Goal: Use online tool/utility: Utilize a website feature to perform a specific function

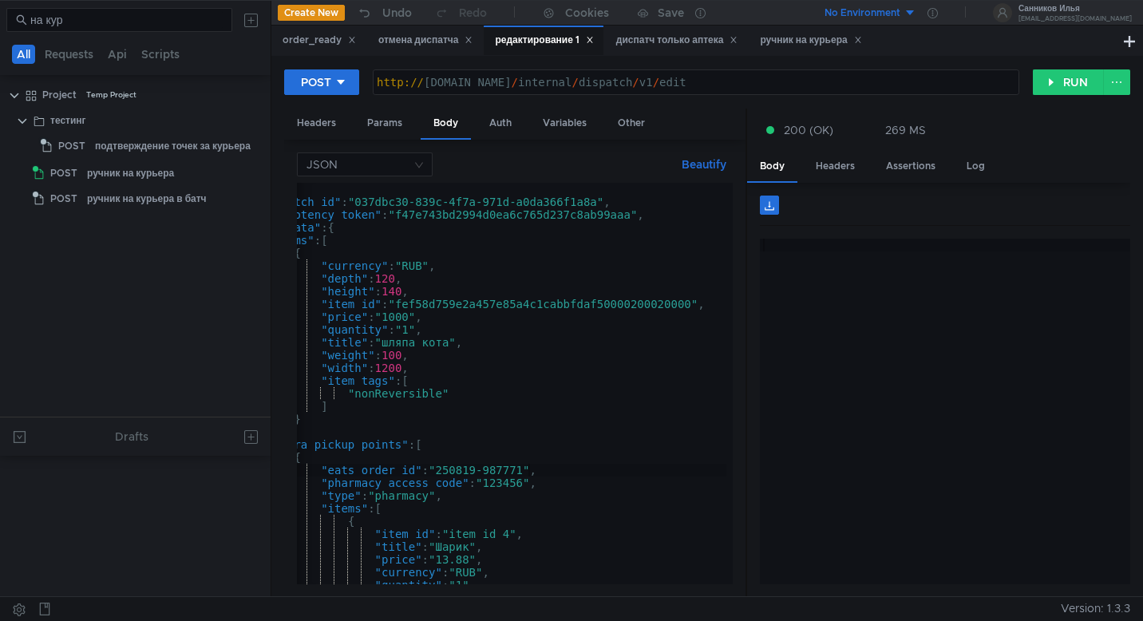
scroll to position [0, 21]
click at [596, 211] on div "{ "dispatch_id" : "037dbc30-839c-4f7a-971d-a0da366f1a8a" , "idempotency_token" …" at bounding box center [481, 393] width 489 height 421
drag, startPoint x: 604, startPoint y: 203, endPoint x: 363, endPoint y: 201, distance: 240.3
click at [363, 201] on div "{ "dispatch_id" : "037dbc30-839c-4f7a-971d-a0da366f1a8a" , "idempotency_token" …" at bounding box center [481, 393] width 489 height 421
type textarea ""dispatch_id": "037dbc30-839c-4f7a-971d-a0da366f1a8a","
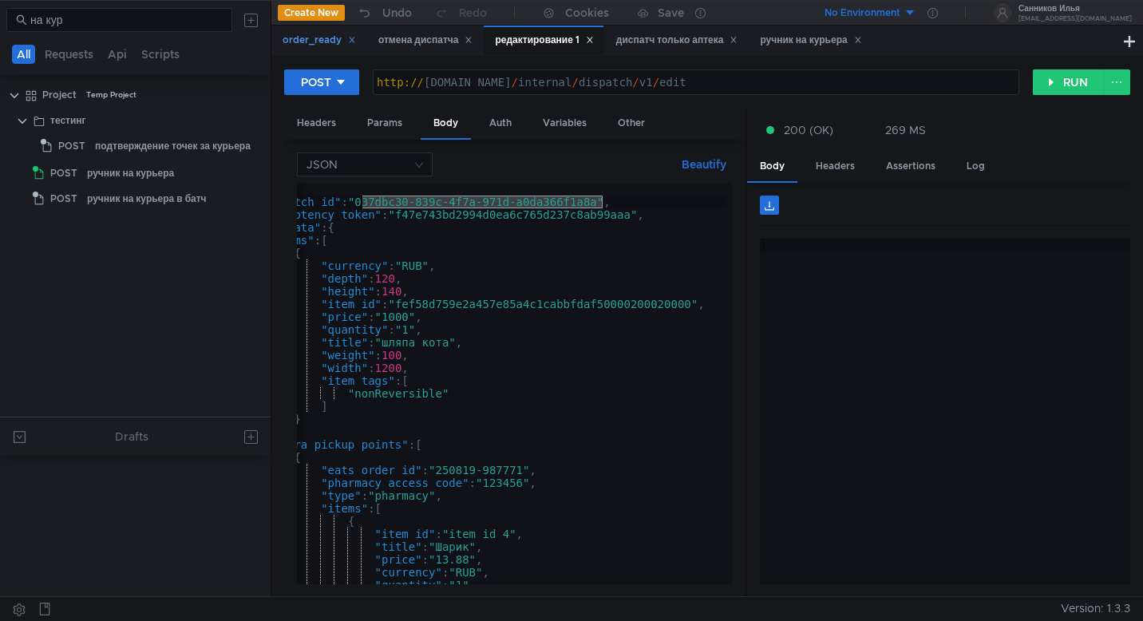
click at [317, 46] on div "order_ready" at bounding box center [319, 40] width 73 height 17
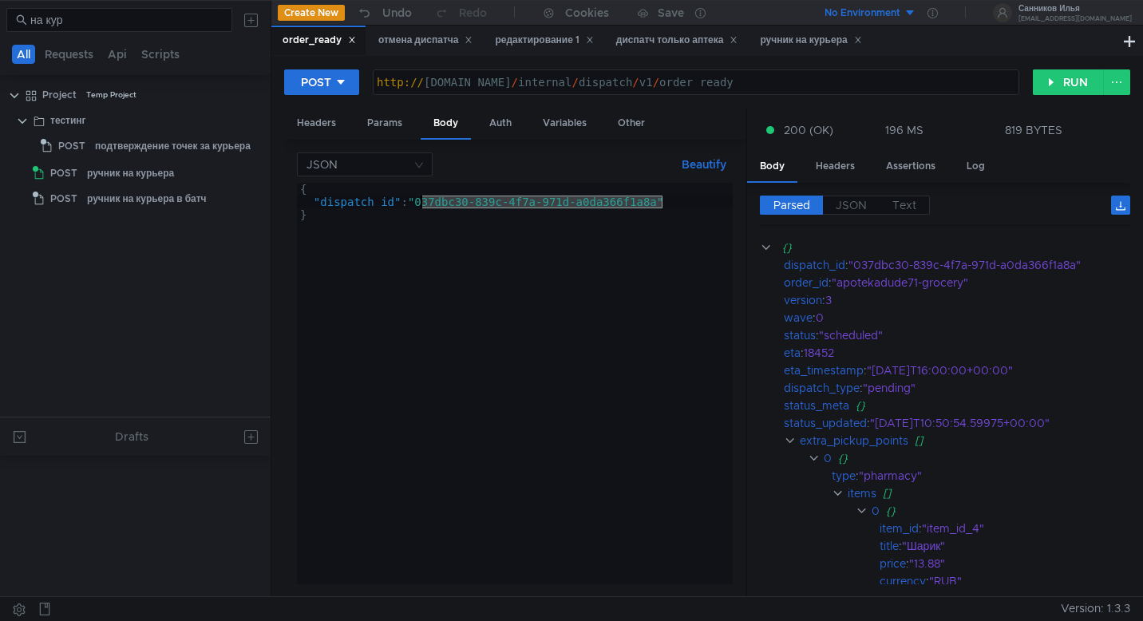
click at [491, 204] on div "{ "dispatch_id" : "037dbc30-839c-4f7a-971d-a0da366f1a8a" }" at bounding box center [515, 396] width 436 height 427
drag, startPoint x: 662, startPoint y: 204, endPoint x: 421, endPoint y: 197, distance: 241.2
click at [421, 197] on div "{ "dispatch_id" : "037dbc30-839c-4f7a-971d-a0da366f1a8a" }" at bounding box center [515, 396] width 436 height 427
click at [441, 38] on div "отмена диспатча" at bounding box center [425, 40] width 95 height 17
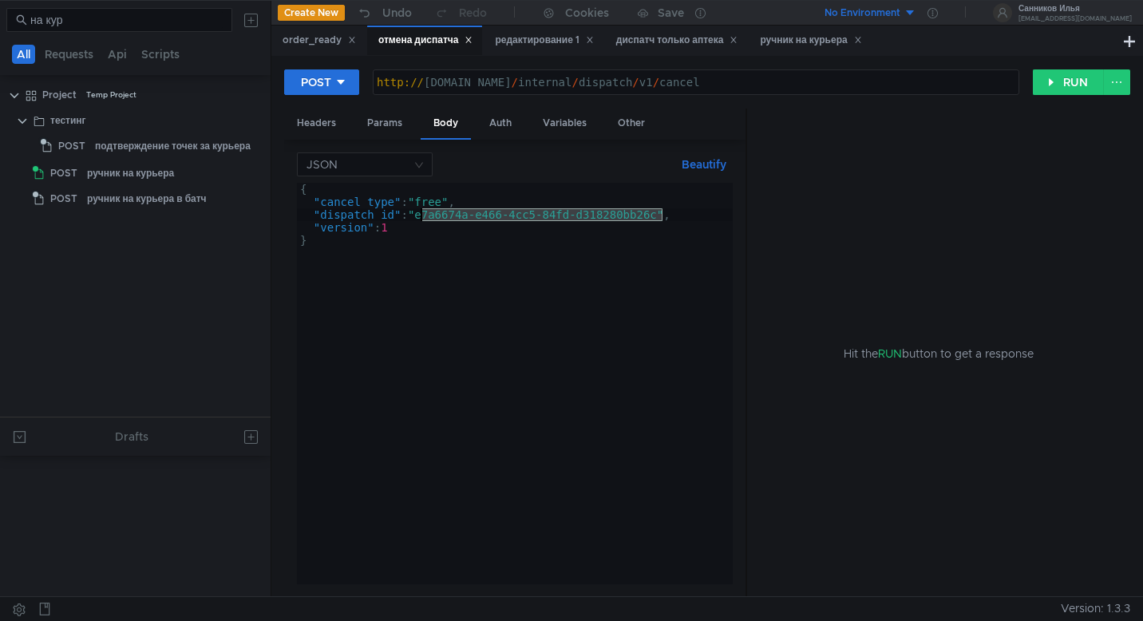
drag, startPoint x: 662, startPoint y: 219, endPoint x: 424, endPoint y: 217, distance: 237.9
click at [424, 217] on div "{ "cancel_type" : "free" , "dispatch_id" : "e7a6674a-e466-4cc5-84fd-d318280bb26…" at bounding box center [515, 396] width 436 height 427
paste textarea "037dbc30-839c-4f7a-971d-a0da366f1a8a"
type textarea ""dispatch_id": "037dbc30-839c-4f7a-971d-a0da366f1a8a","
click at [1060, 85] on button "RUN" at bounding box center [1068, 82] width 71 height 26
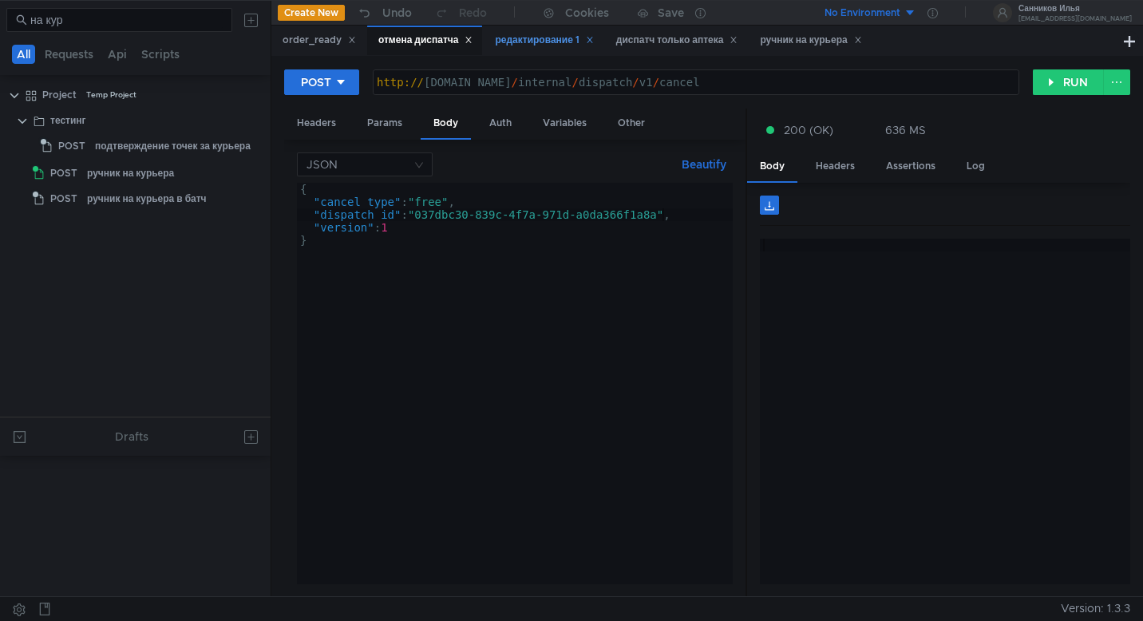
click at [529, 42] on div "редактирование 1" at bounding box center [544, 40] width 98 height 17
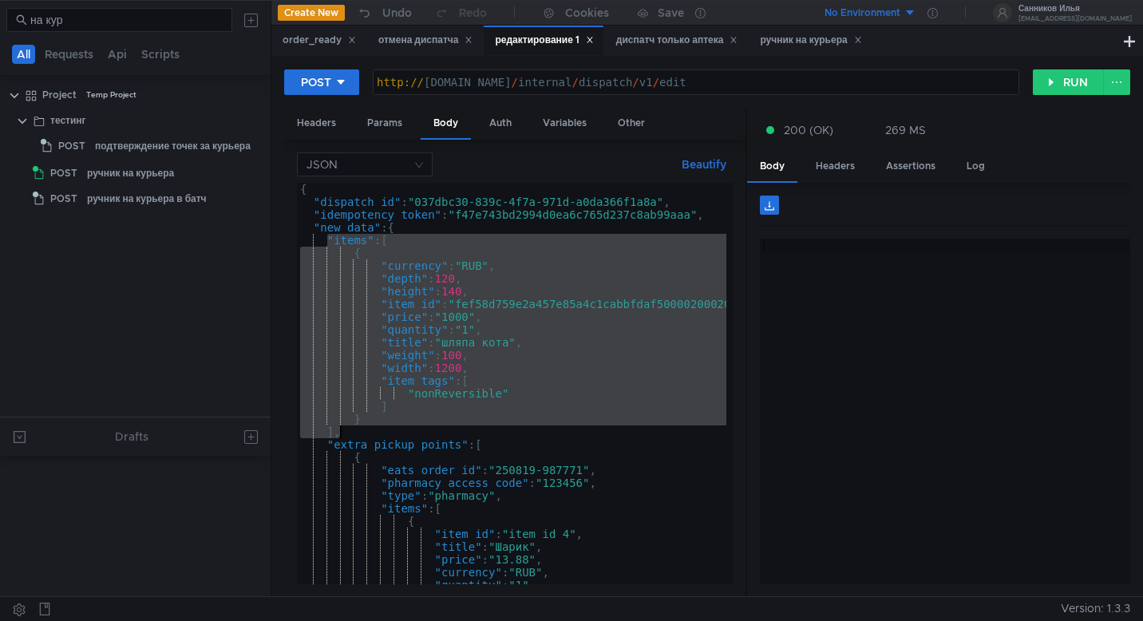
drag, startPoint x: 324, startPoint y: 243, endPoint x: 364, endPoint y: 434, distance: 195.7
click at [364, 434] on div "{ "dispatch_id" : "037dbc30-839c-4f7a-971d-a0da366f1a8a" , "idempotency_token" …" at bounding box center [541, 393] width 489 height 421
type textarea "} ],"
click at [136, 28] on input "на кур" at bounding box center [126, 20] width 192 height 18
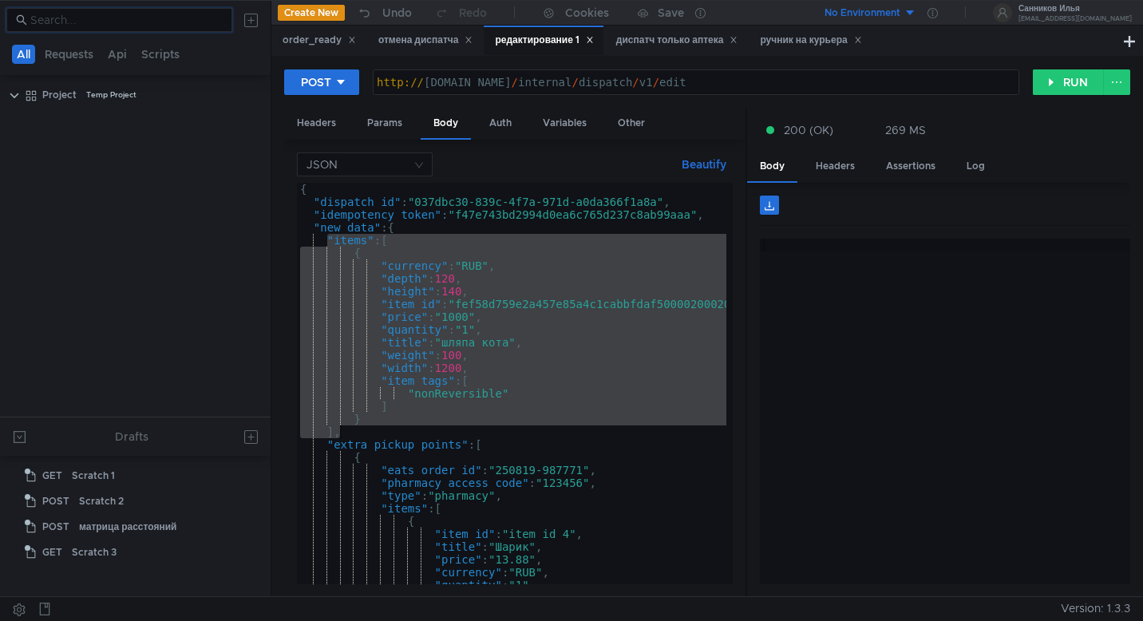
scroll to position [1792, 0]
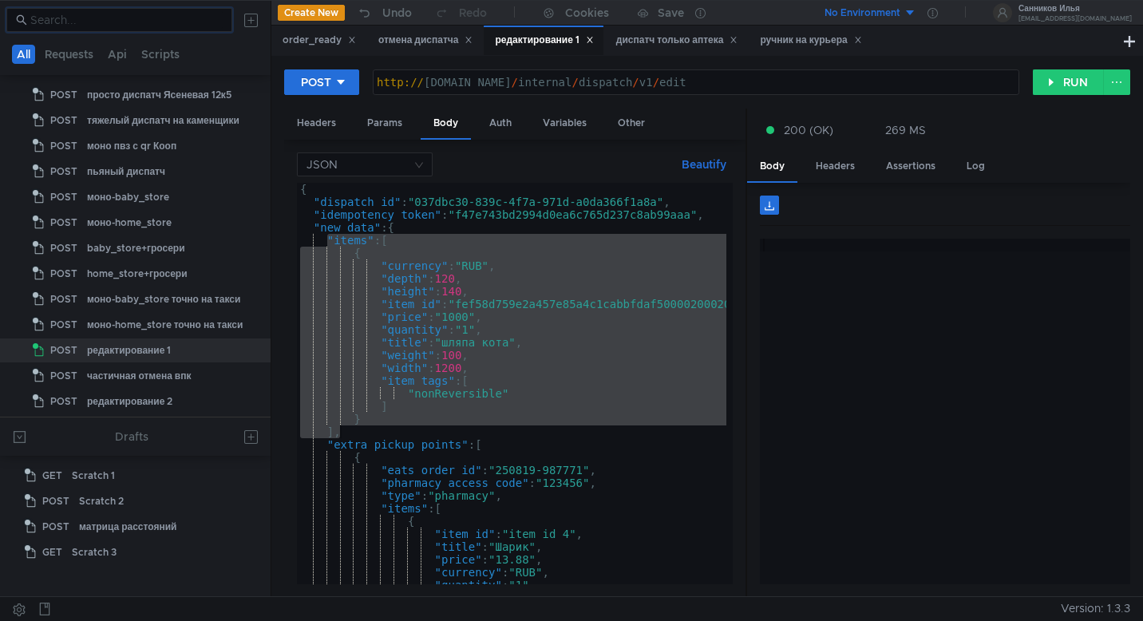
click at [459, 337] on div "{ "dispatch_id" : "037dbc30-839c-4f7a-971d-a0da366f1a8a" , "idempotency_token" …" at bounding box center [541, 393] width 489 height 421
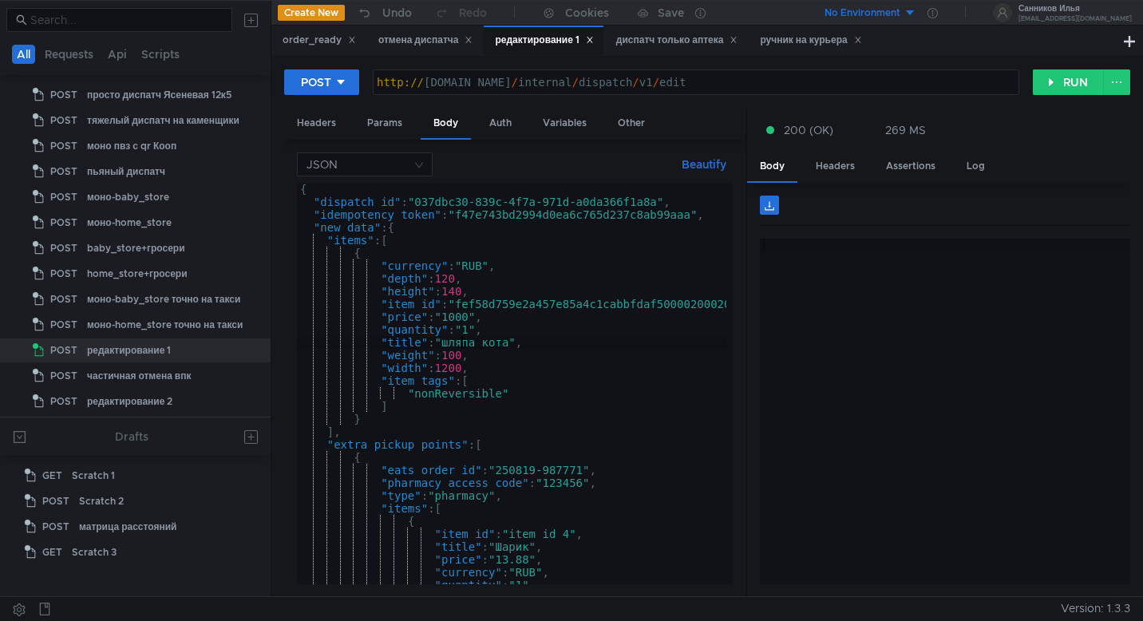
type textarea "} }"
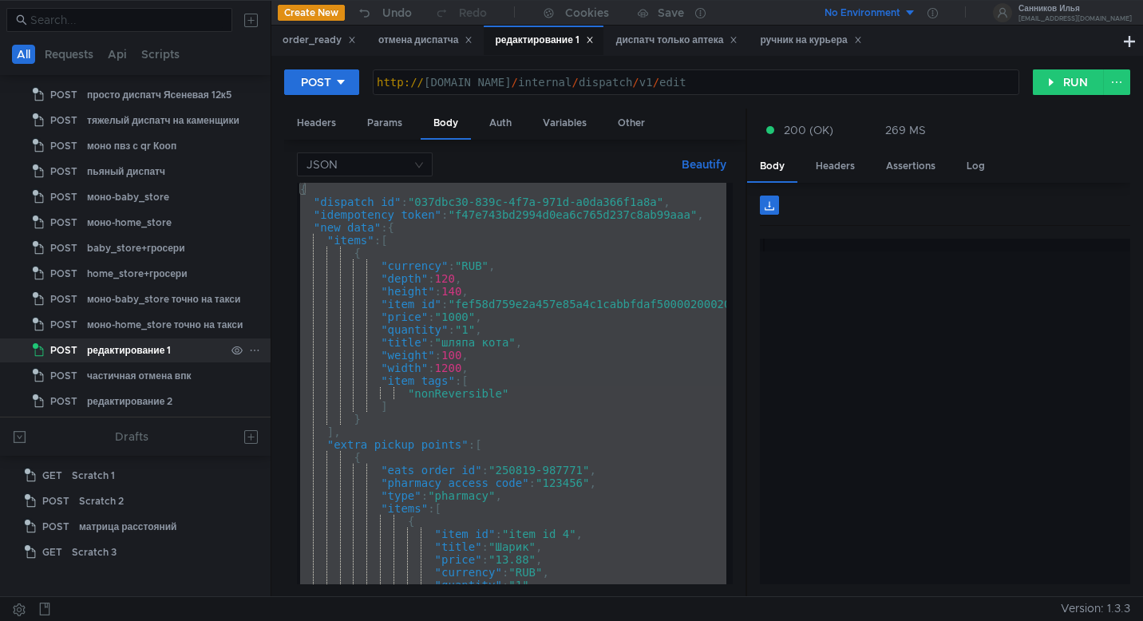
click at [254, 347] on div at bounding box center [246, 351] width 42 height 24
click at [251, 351] on icon at bounding box center [254, 350] width 11 height 11
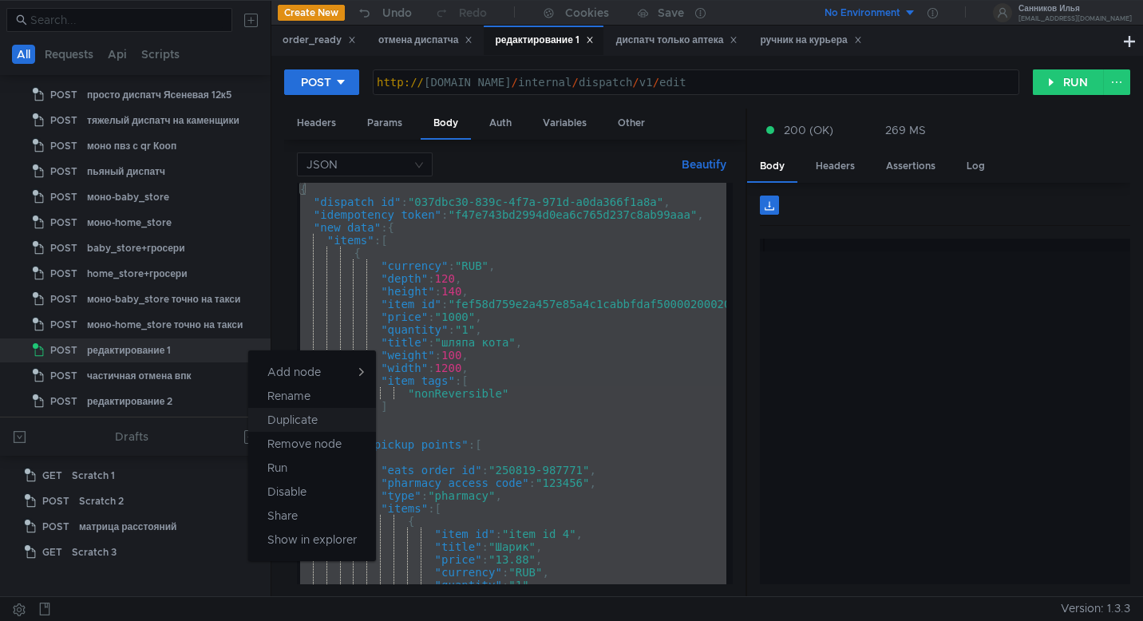
click at [318, 414] on app-tour-anchor "Duplicate" at bounding box center [292, 419] width 50 height 19
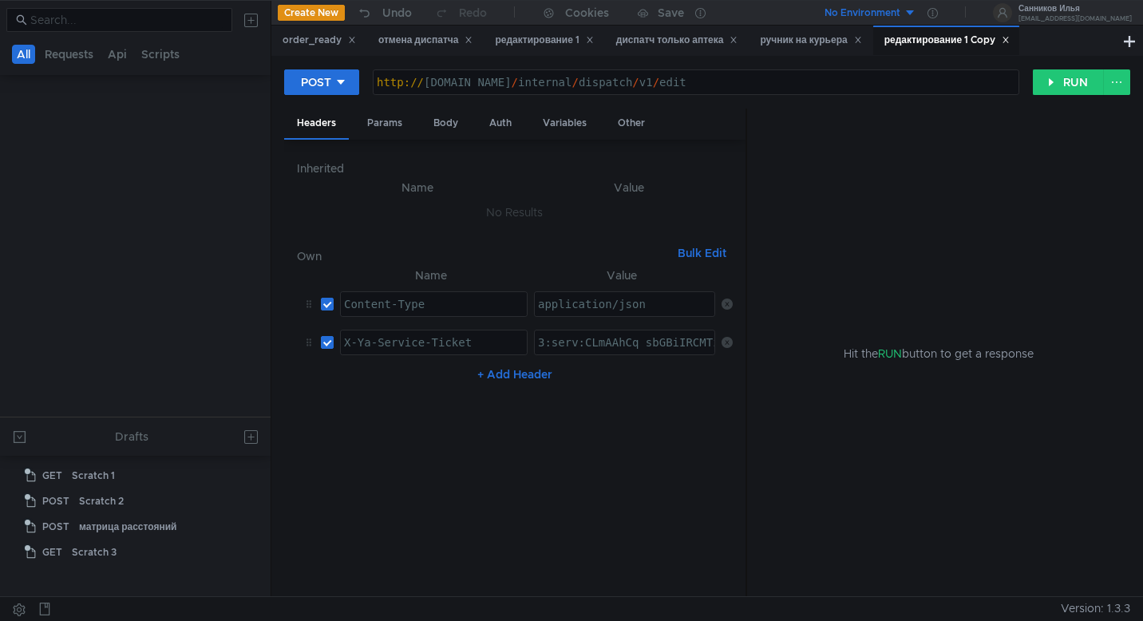
scroll to position [0, 0]
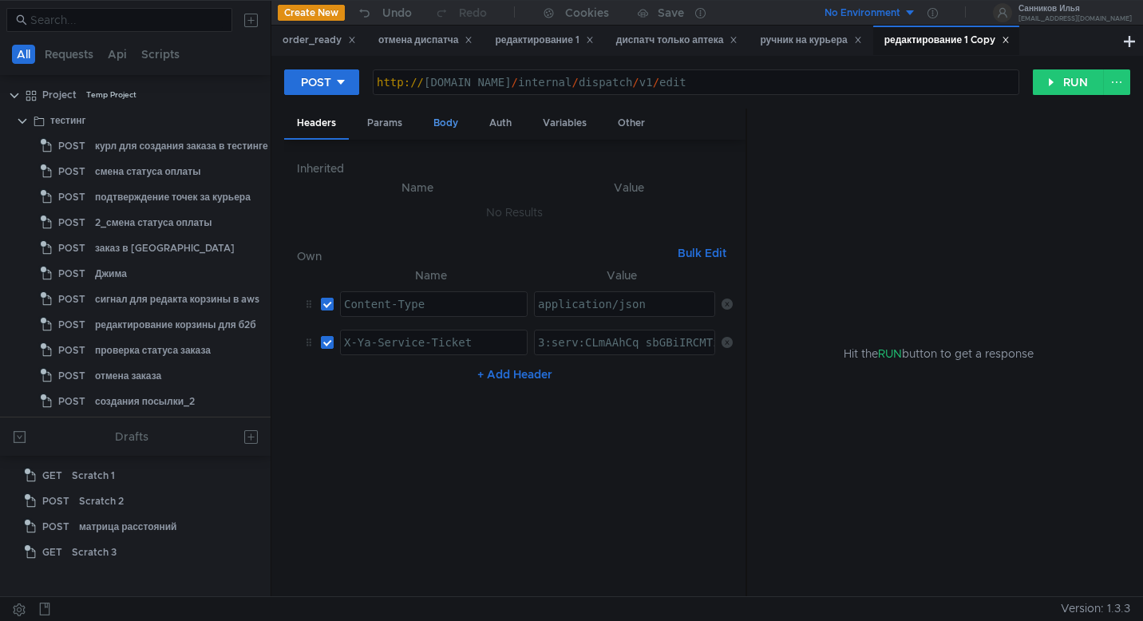
click at [449, 127] on div "Body" at bounding box center [446, 124] width 50 height 30
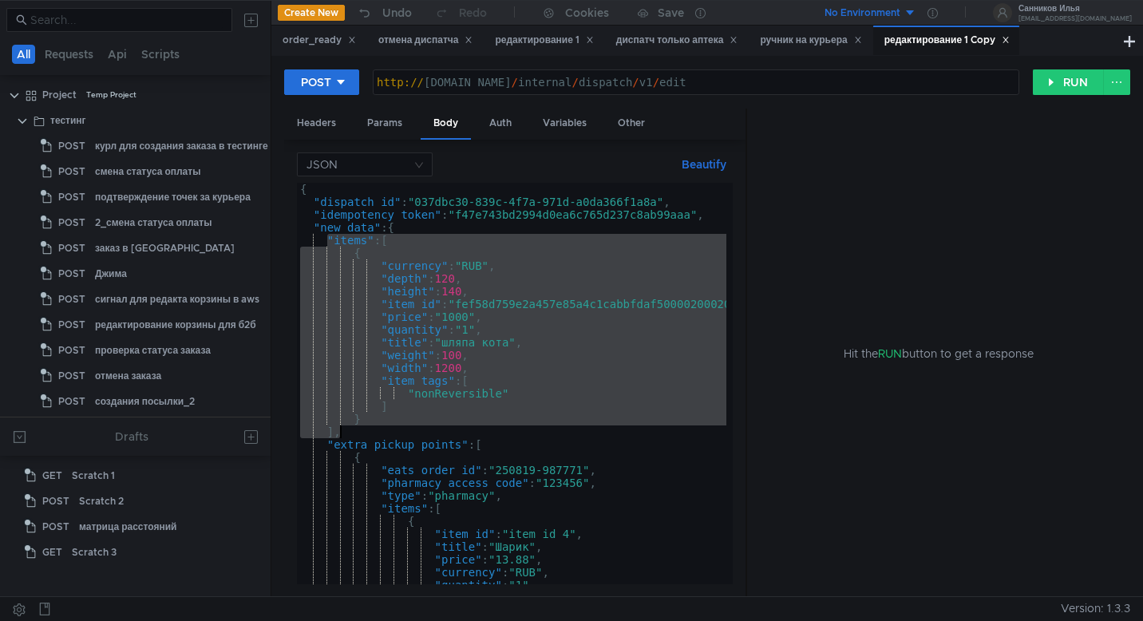
drag, startPoint x: 327, startPoint y: 240, endPoint x: 352, endPoint y: 430, distance: 191.6
click at [352, 430] on div "{ "dispatch_id" : "037dbc30-839c-4f7a-971d-a0da366f1a8a" , "idempotency_token" …" at bounding box center [541, 396] width 489 height 427
type textarea "} ],"
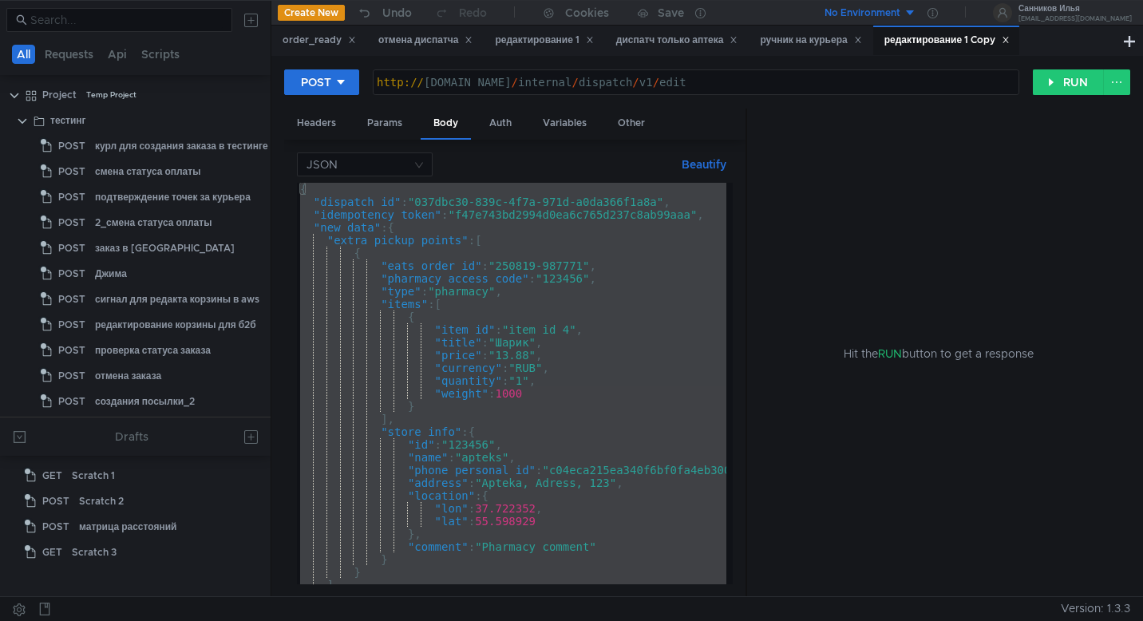
click at [497, 313] on div "{ "dispatch_id" : "037dbc30-839c-4f7a-971d-a0da366f1a8a" , "idempotency_token" …" at bounding box center [541, 393] width 489 height 421
paste textarea
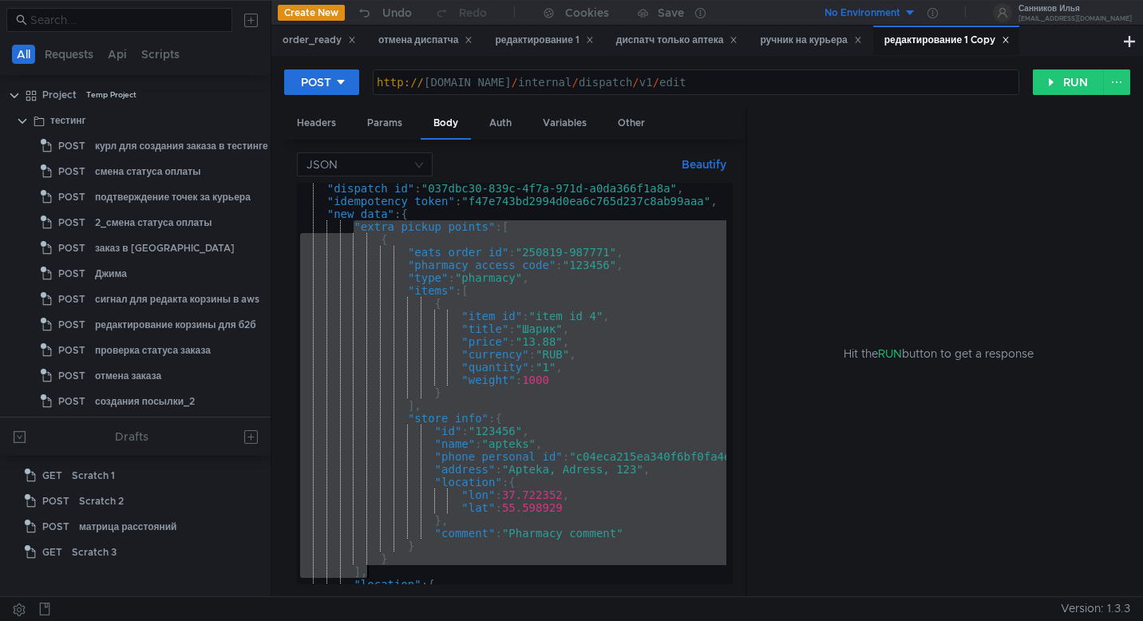
scroll to position [129, 0]
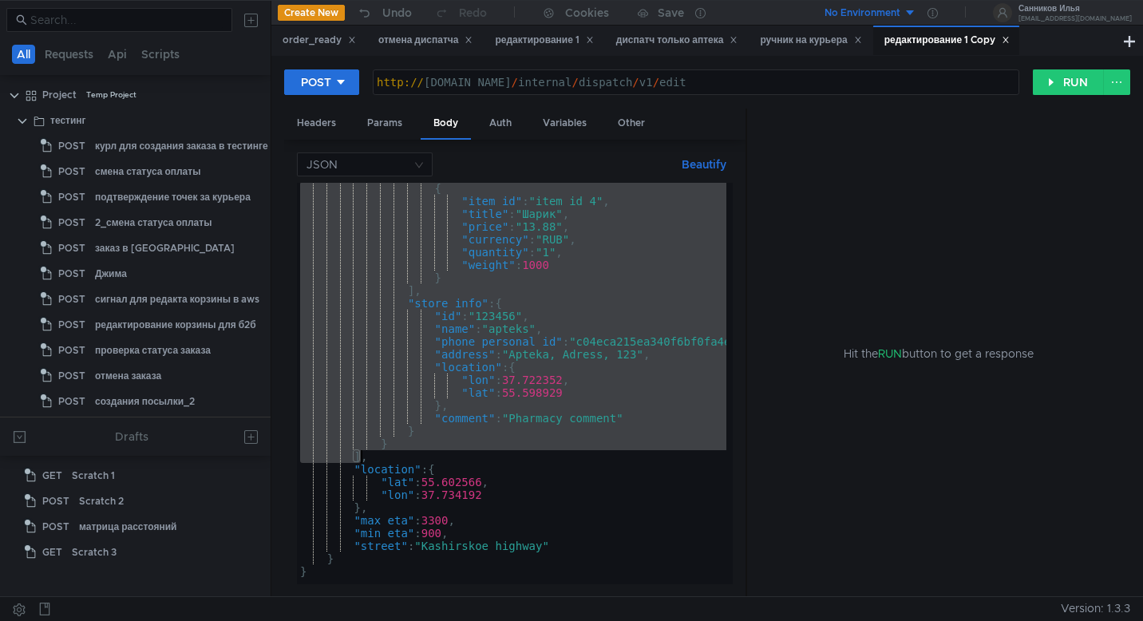
drag, startPoint x: 356, startPoint y: 240, endPoint x: 361, endPoint y: 458, distance: 218.0
click at [361, 458] on div "{ "item_id" : "item_id_4" , "title" : "Шарик" , "price" : "13.88" , "currency" …" at bounding box center [555, 392] width 517 height 421
paste textarea
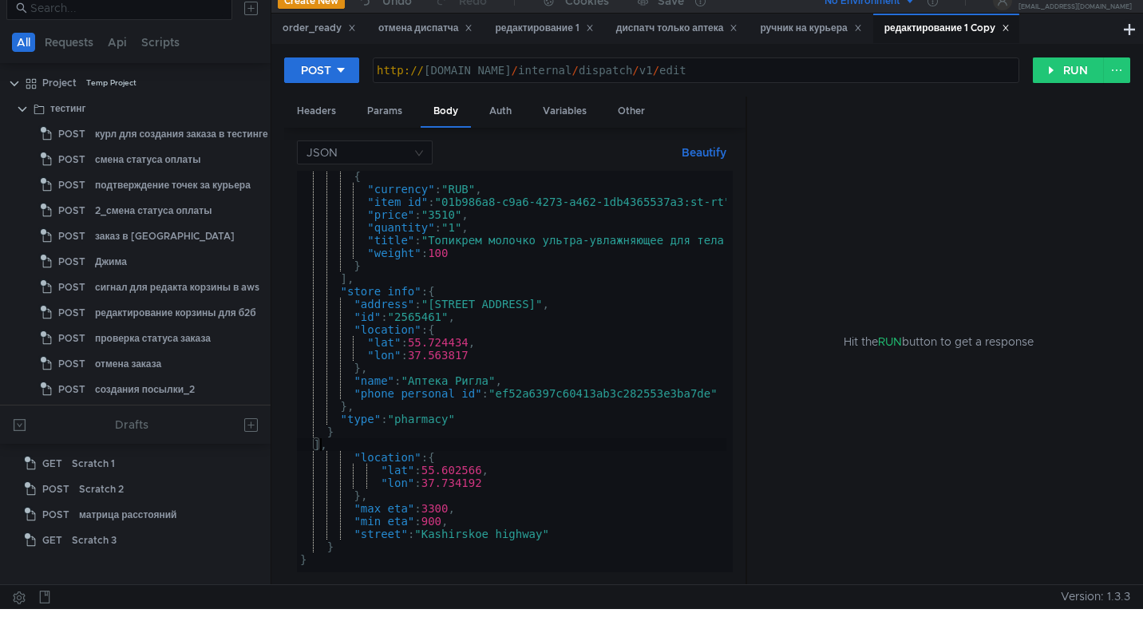
scroll to position [14, 0]
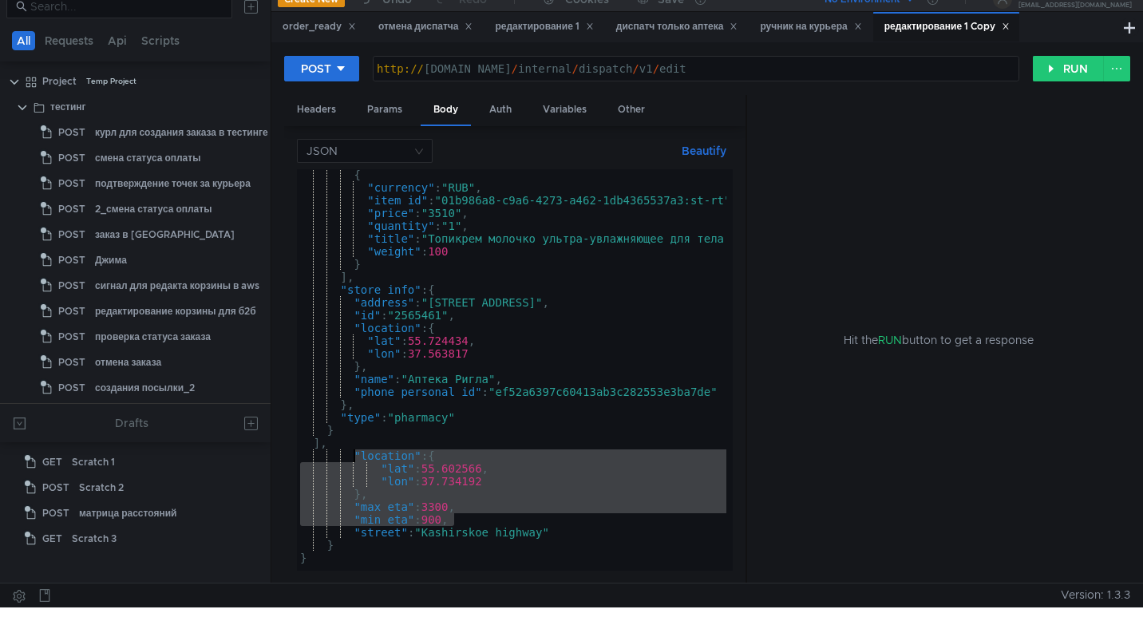
drag, startPoint x: 454, startPoint y: 521, endPoint x: 355, endPoint y: 458, distance: 118.5
click at [355, 458] on div "{ "currency" : "RUB" , "item_id" : "01b986a8-c9a6-4273-a462-1db4365537a3:st-rt"…" at bounding box center [578, 378] width 563 height 421
paste textarea ""min_eta": 1800"
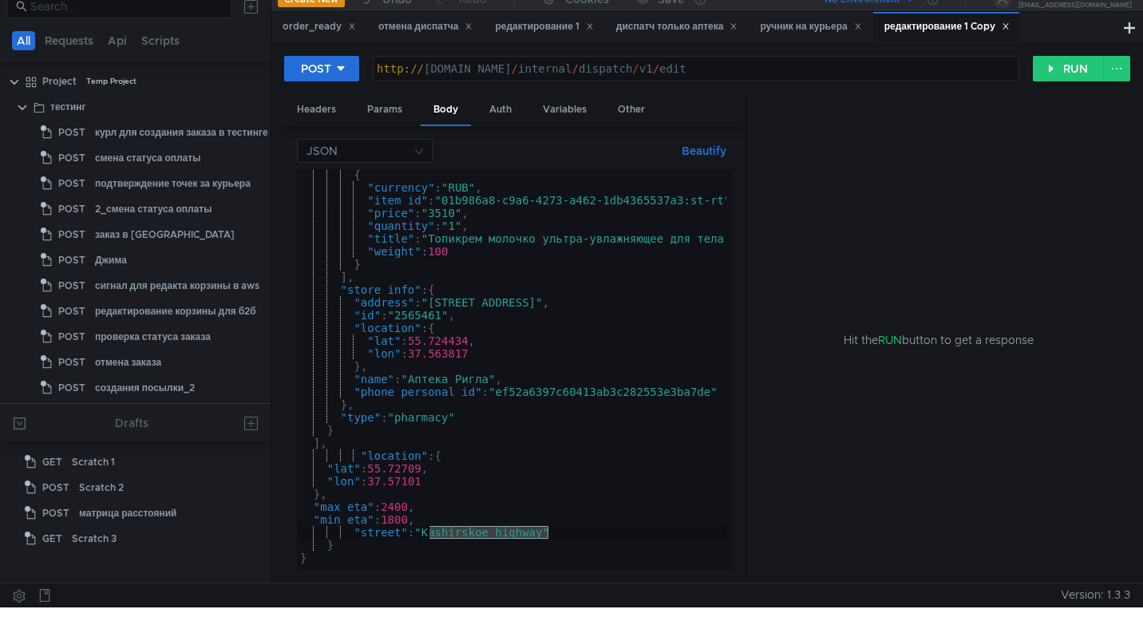
drag, startPoint x: 547, startPoint y: 535, endPoint x: 426, endPoint y: 533, distance: 121.4
click at [426, 533] on div "{ "currency" : "RUB" , "item_id" : "01b986a8-c9a6-4273-a462-1db4365537a3:st-rt"…" at bounding box center [578, 378] width 563 height 421
paste textarea "Усачёва улица"
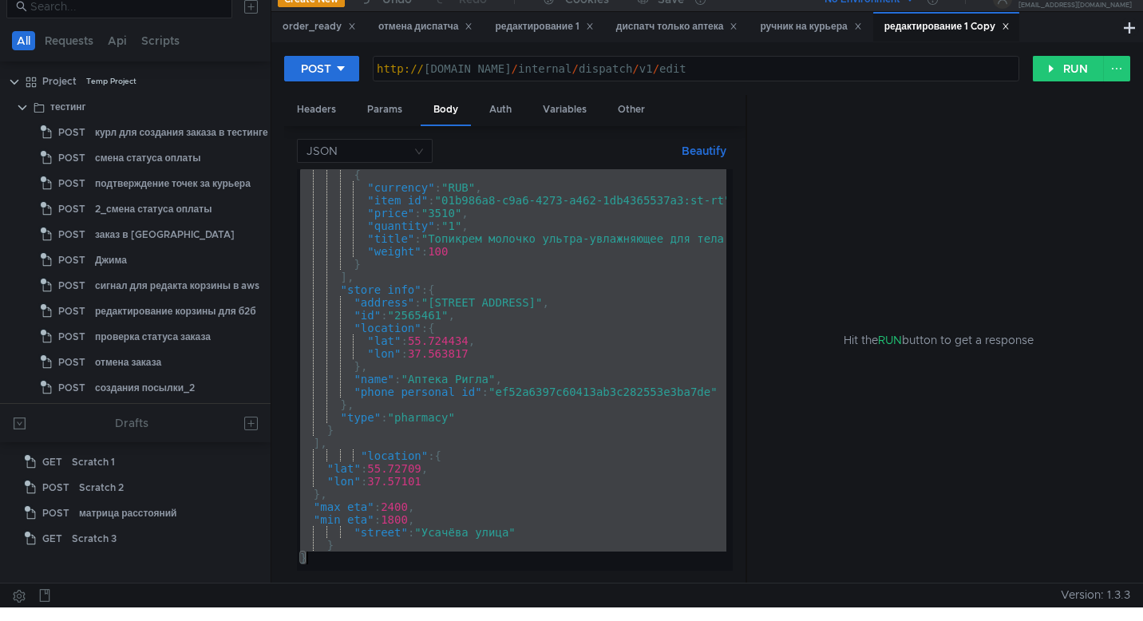
click at [558, 383] on div "{ "currency" : "RUB" , "item_id" : "01b986a8-c9a6-4273-a462-1db4365537a3:st-rt"…" at bounding box center [578, 378] width 563 height 421
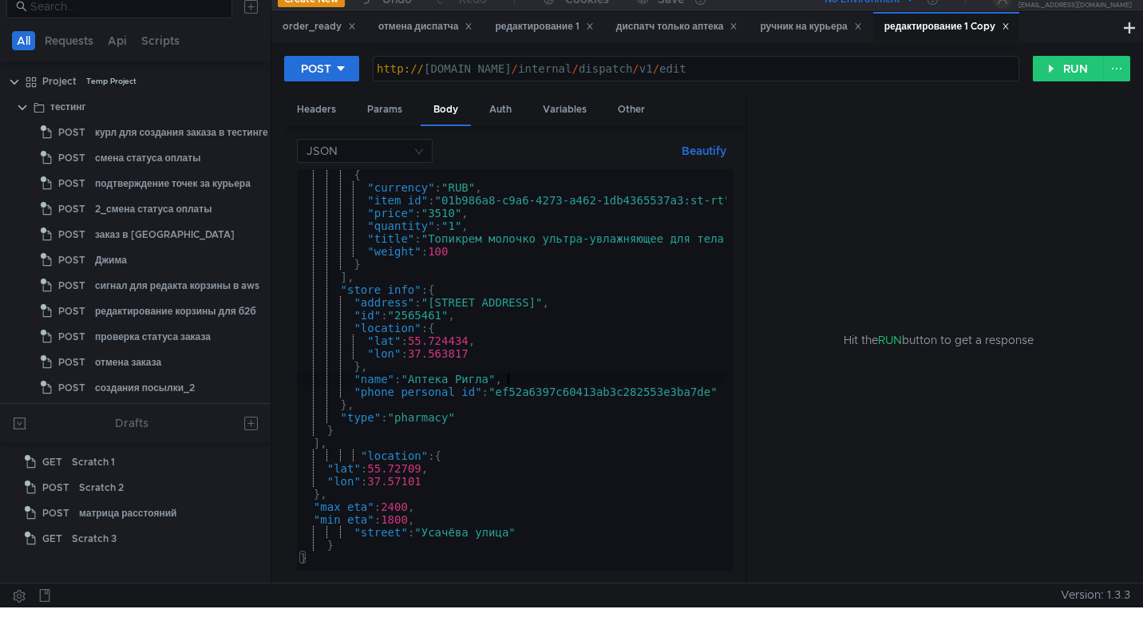
type textarea "} }"
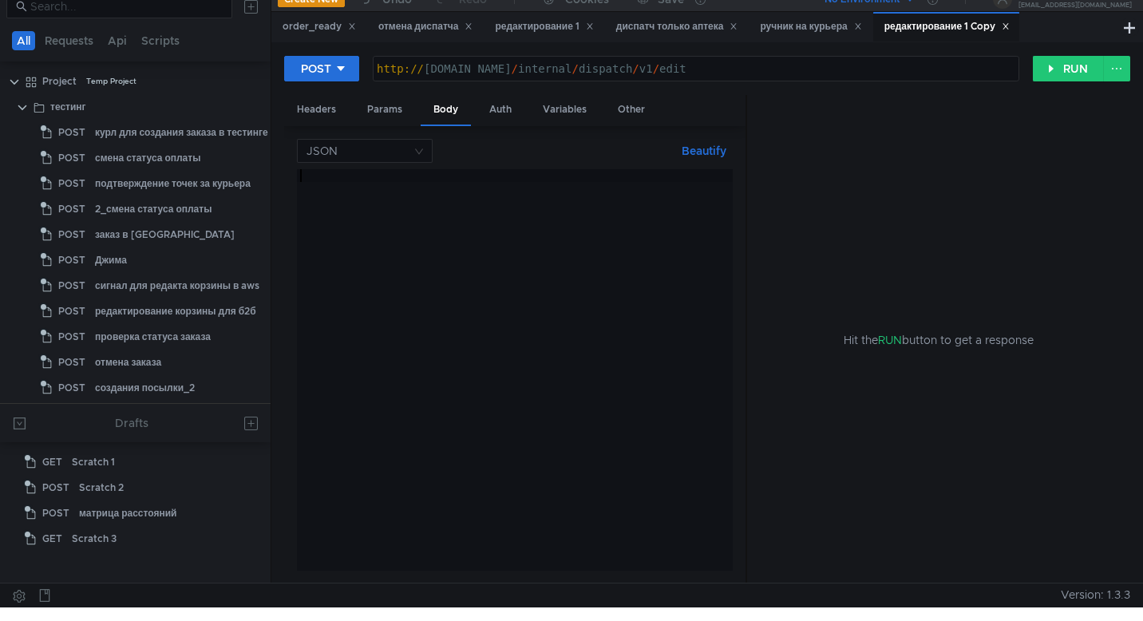
paste textarea "}"
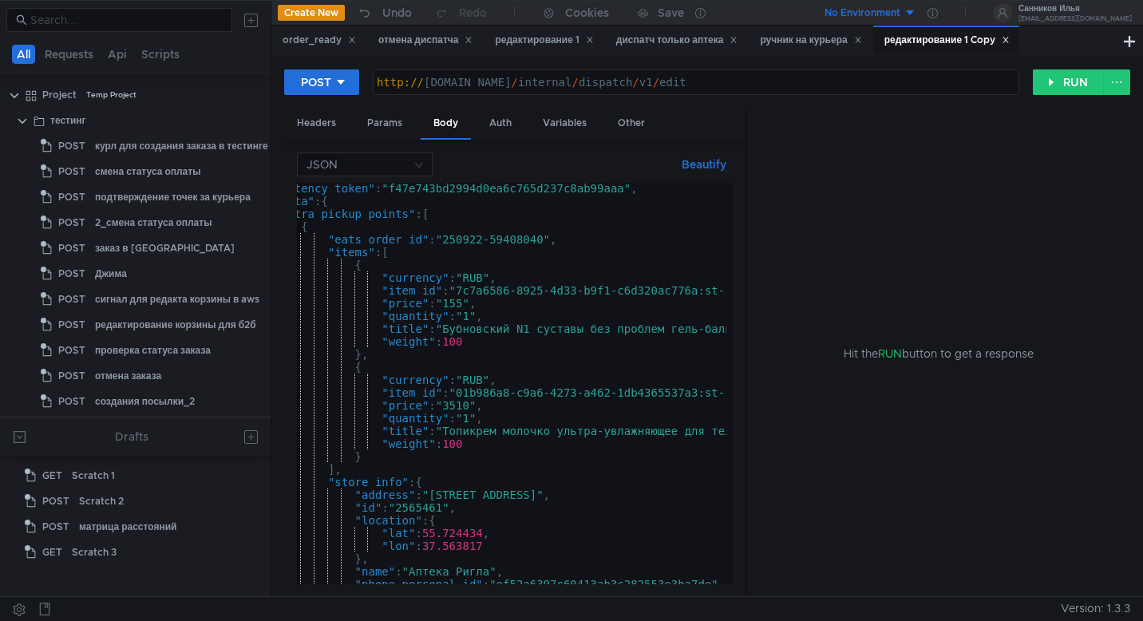
scroll to position [0, 0]
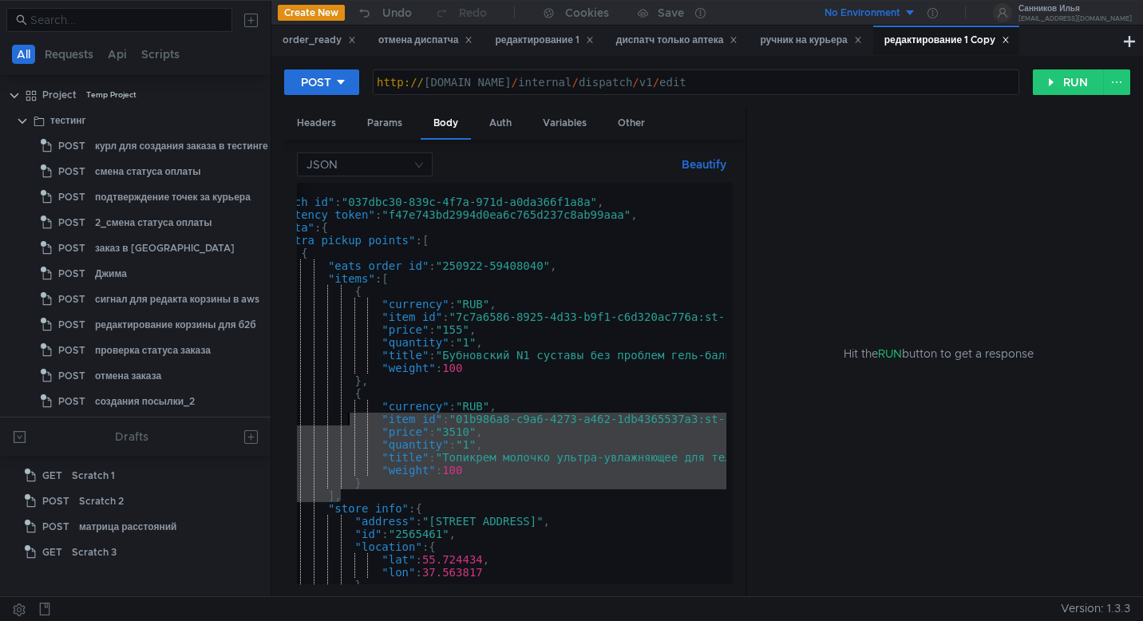
drag, startPoint x: 373, startPoint y: 493, endPoint x: 345, endPoint y: 414, distance: 84.6
click at [345, 414] on div "{ "dispatch_id" : "037dbc30-839c-4f7a-971d-a0da366f1a8a" , "idempotency_token" …" at bounding box center [545, 393] width 657 height 421
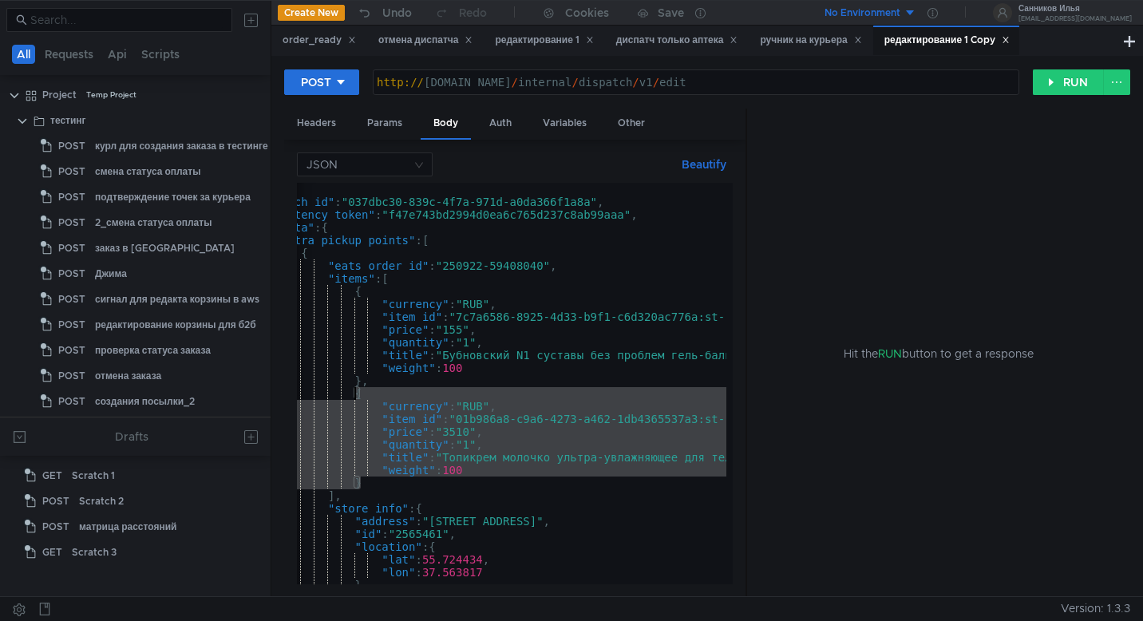
drag, startPoint x: 376, startPoint y: 477, endPoint x: 352, endPoint y: 400, distance: 81.1
click at [352, 400] on div "{ "dispatch_id" : "037dbc30-839c-4f7a-971d-a0da366f1a8a" , "idempotency_token" …" at bounding box center [545, 393] width 657 height 421
type textarea "{ "currency": "RUB","
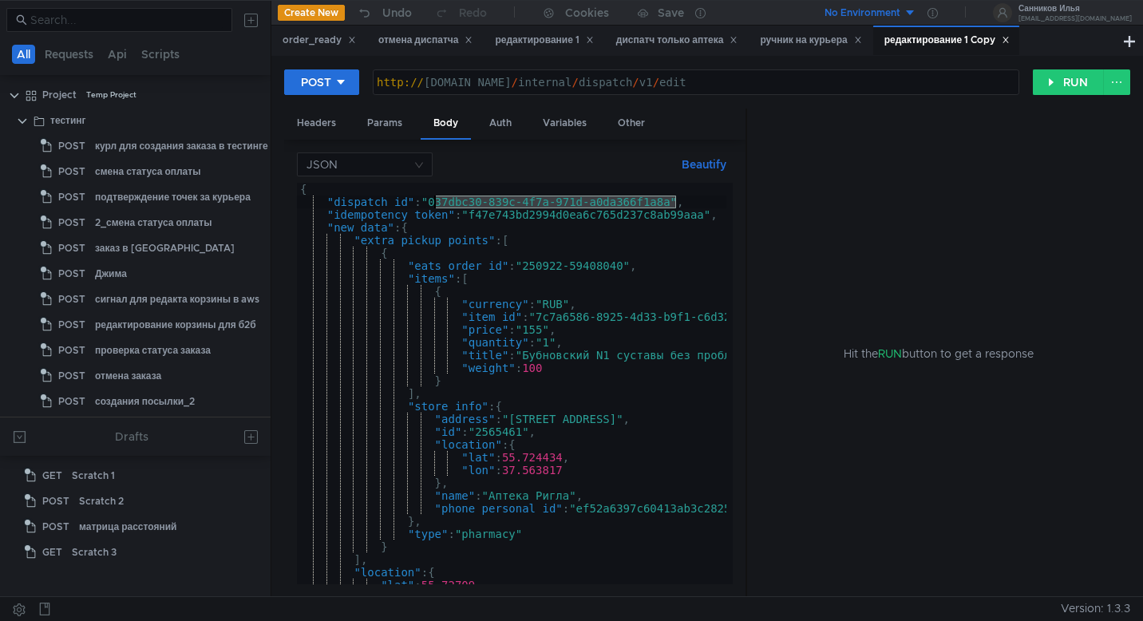
drag, startPoint x: 676, startPoint y: 205, endPoint x: 436, endPoint y: 203, distance: 240.3
click at [436, 203] on div "{ "dispatch_id" : "037dbc30-839c-4f7a-971d-a0da366f1a8a" , "idempotency_token" …" at bounding box center [625, 393] width 657 height 421
paste textarea "204f472d-3c47-4660-b58e-3d16f5e177b2"
click at [679, 213] on div "{ "dispatch_id" : "204f472d-3c47-4660-b58e-3d16f5e177b2" , "idempotency_token" …" at bounding box center [625, 393] width 657 height 421
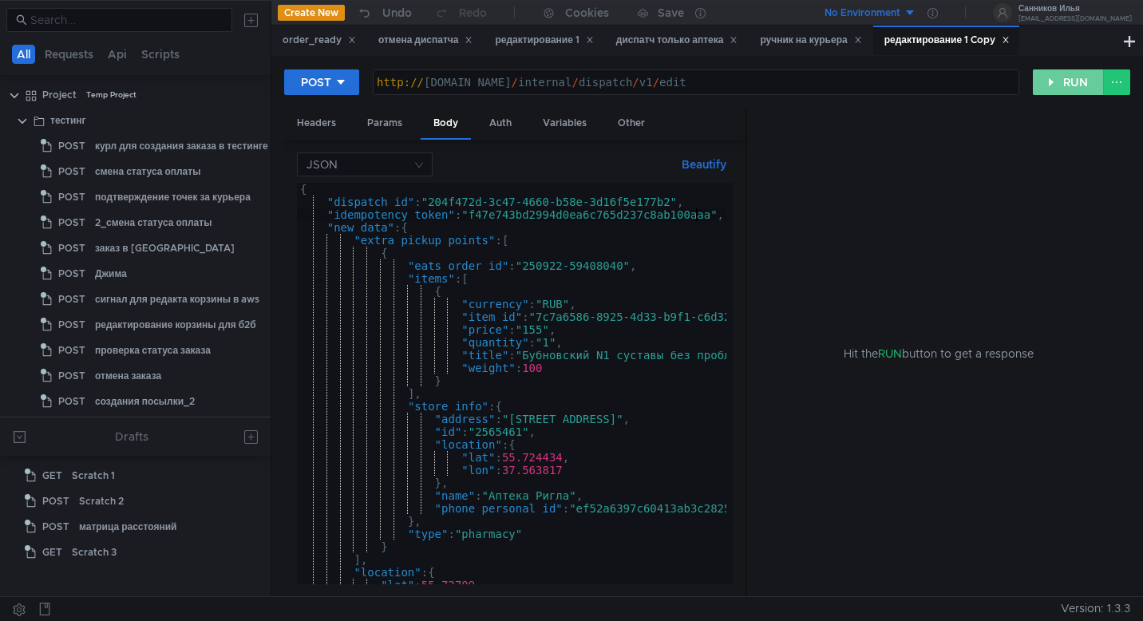
type textarea ""idempotency_token": "f47e743bd2994d0ea6c765d237c8ab100aaa","
click at [1069, 82] on button "RUN" at bounding box center [1068, 82] width 71 height 26
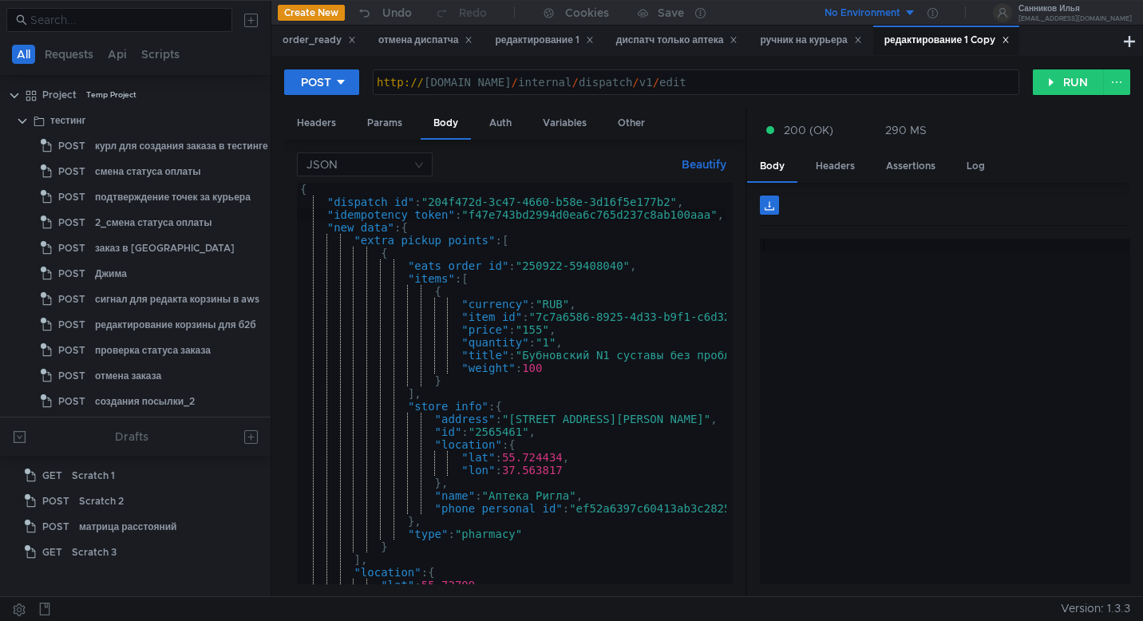
scroll to position [0, 28]
drag, startPoint x: 628, startPoint y: 267, endPoint x: 529, endPoint y: 266, distance: 99.0
click at [529, 266] on div "{ "dispatch_id" : "204f472d-3c47-4660-b58e-3d16f5e177b2" , "idempotency_token" …" at bounding box center [625, 393] width 657 height 421
paste textarea "27696"
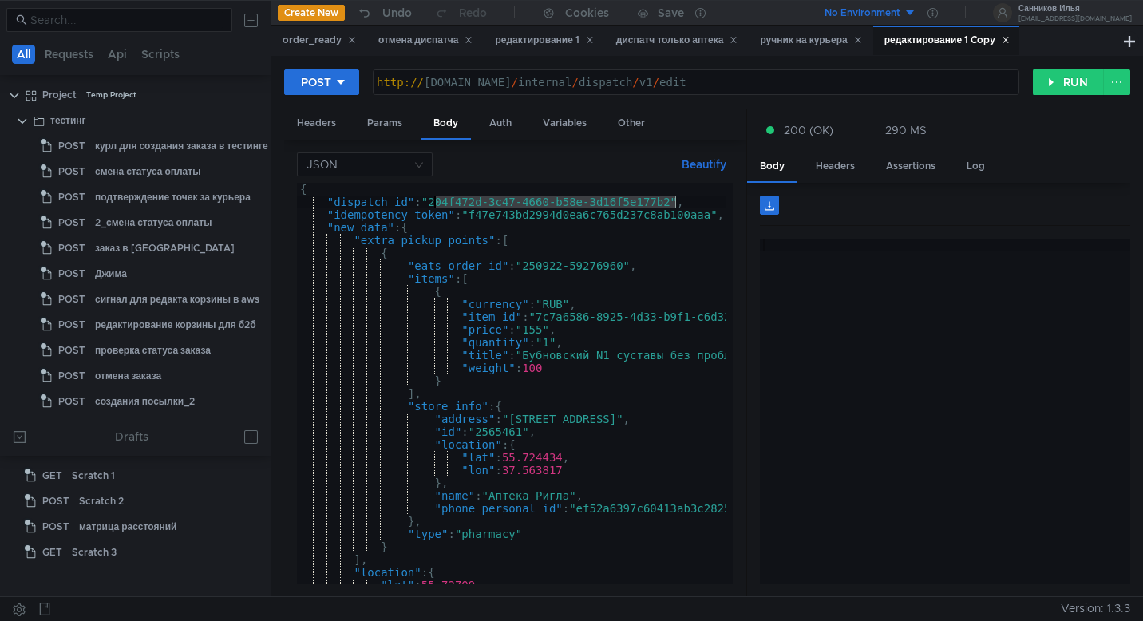
drag, startPoint x: 676, startPoint y: 205, endPoint x: 436, endPoint y: 206, distance: 240.3
click at [436, 206] on div "{ "dispatch_id" : "204f472d-3c47-4660-b58e-3d16f5e177b2" , "idempotency_token" …" at bounding box center [625, 393] width 657 height 421
paste textarea "bebd8e0-a3e0-462f-aee3-d0039b263ef0"
type textarea ""dispatch_id": "2bebd8e0-a3e0-462f-aee3-d0039b263ef0","
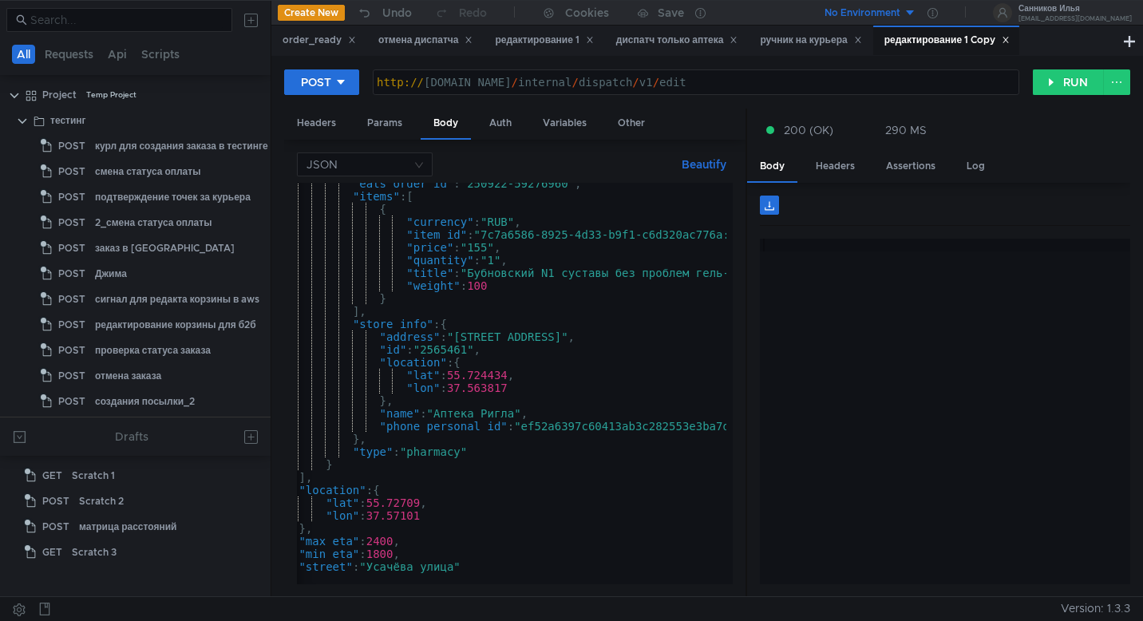
scroll to position [0, 58]
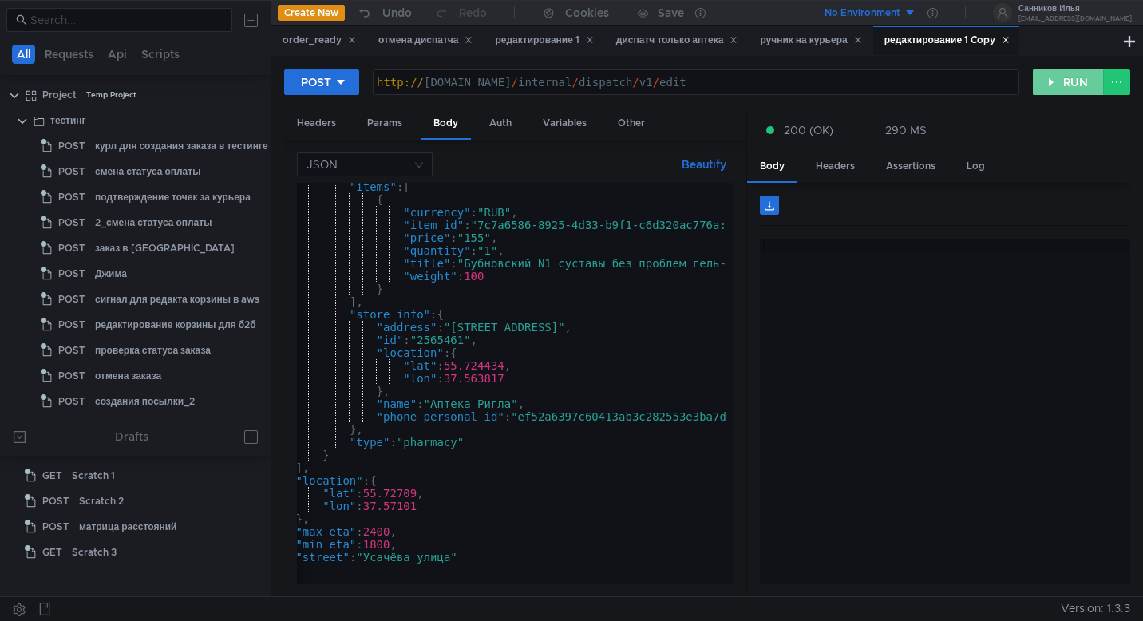
click at [1072, 81] on button "RUN" at bounding box center [1068, 82] width 71 height 26
